Goal: Obtain resource: Obtain resource

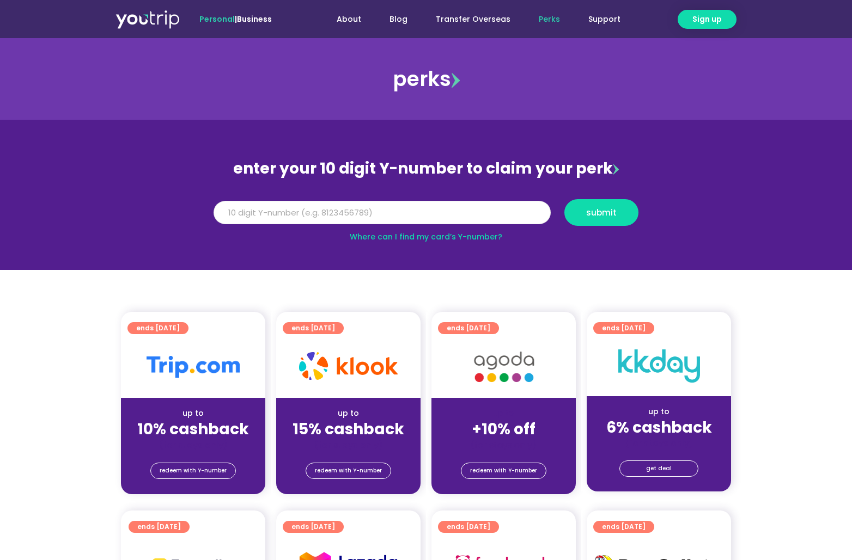
click at [388, 210] on input "Y Number" at bounding box center [381, 213] width 337 height 24
paste input "8104844245"
type input "8104844245"
click at [622, 213] on span "submit" at bounding box center [601, 213] width 56 height 8
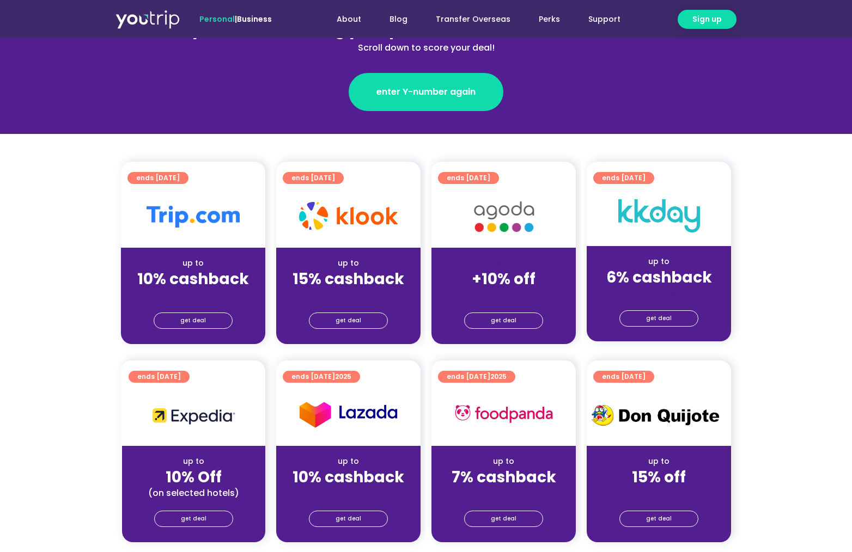
drag, startPoint x: 509, startPoint y: 283, endPoint x: 491, endPoint y: 283, distance: 17.4
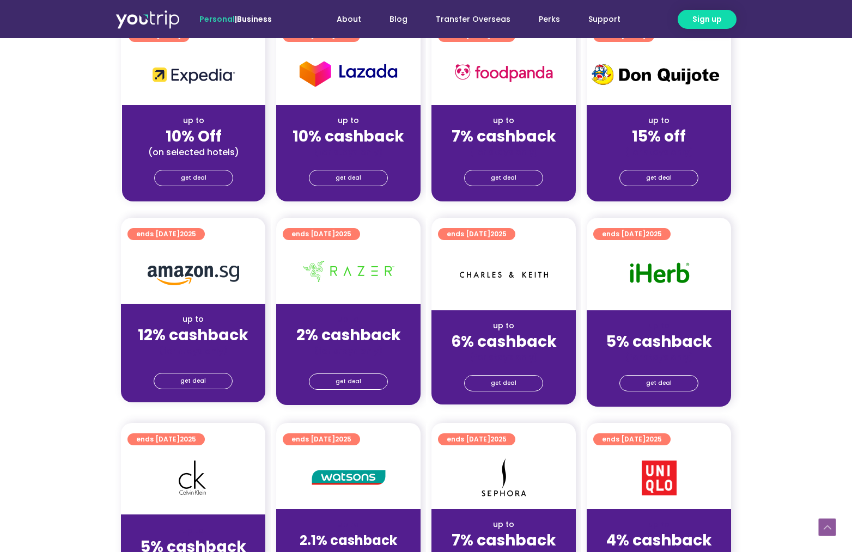
scroll to position [327, 0]
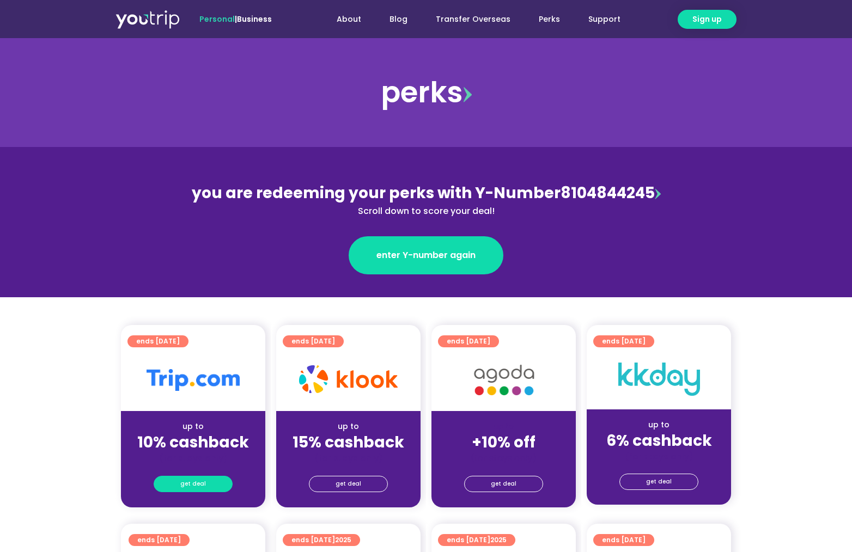
click at [193, 487] on span "get deal" at bounding box center [193, 483] width 26 height 15
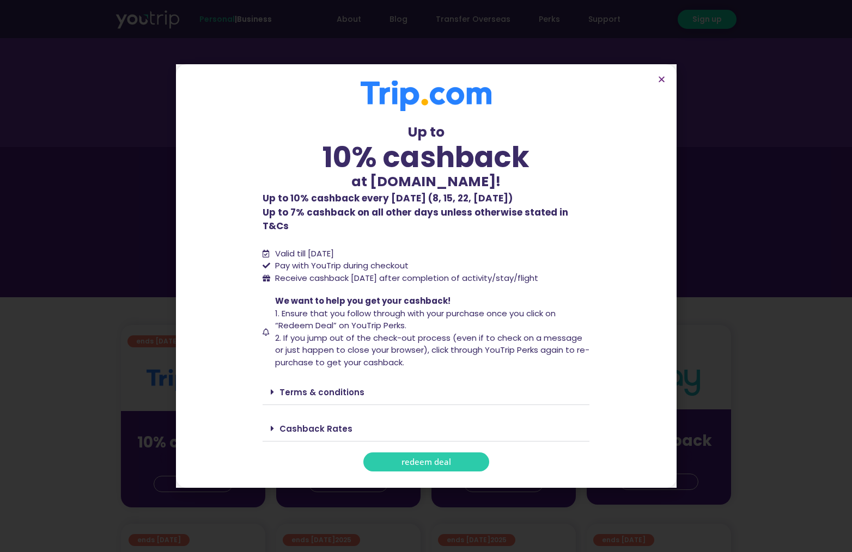
click at [426, 458] on span "redeem deal" at bounding box center [426, 462] width 50 height 8
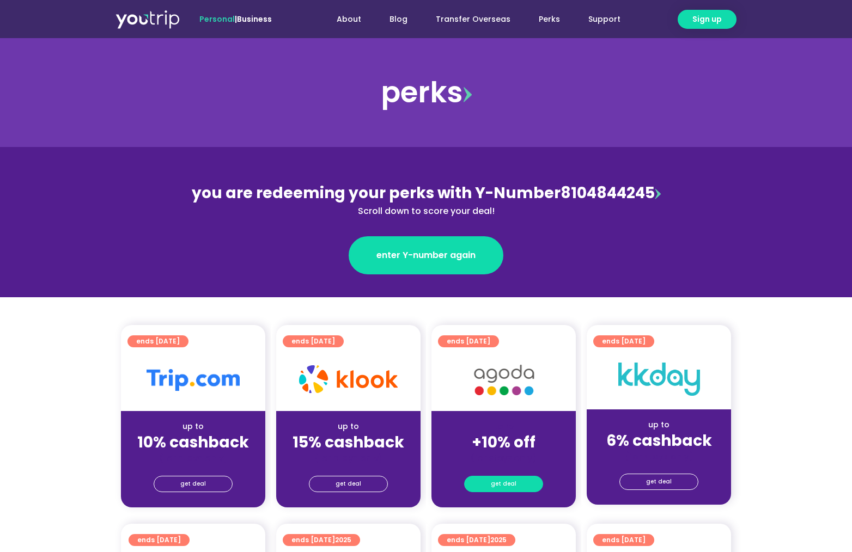
click at [501, 481] on span "get deal" at bounding box center [504, 483] width 26 height 15
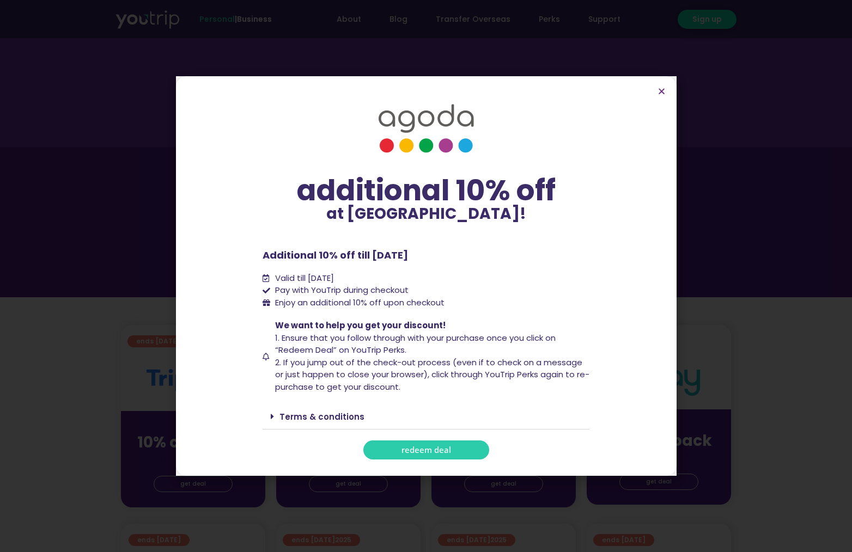
click at [425, 452] on span "redeem deal" at bounding box center [426, 450] width 50 height 8
